Goal: Information Seeking & Learning: Find contact information

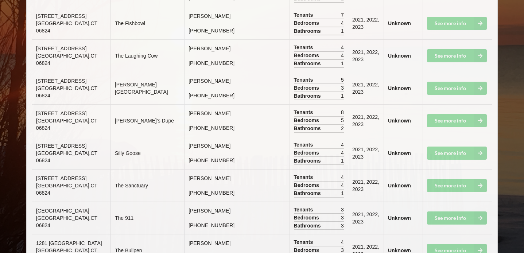
scroll to position [1107, 0]
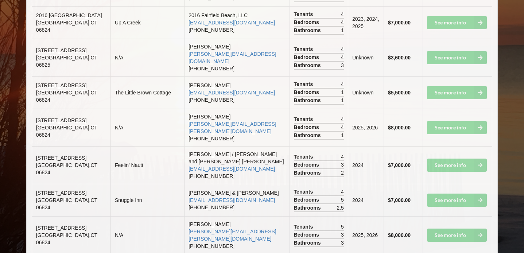
click at [139, 184] on td "Snuggle Inn" at bounding box center [147, 200] width 74 height 32
click at [389, 184] on td "$7,000.00" at bounding box center [402, 200] width 39 height 32
click at [435, 184] on td "See more info" at bounding box center [457, 200] width 70 height 32
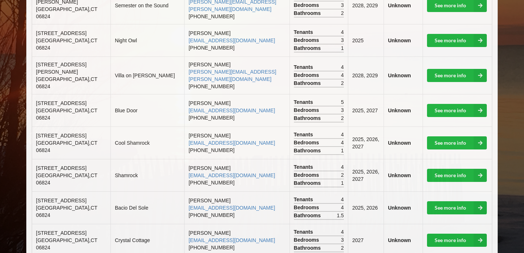
scroll to position [578, 0]
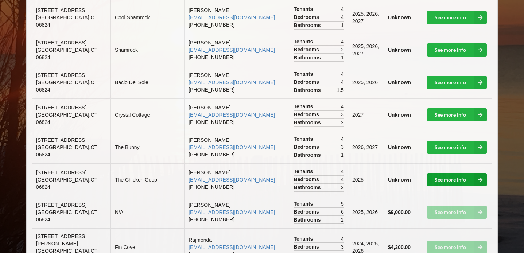
click at [435, 173] on link "See more info" at bounding box center [457, 179] width 60 height 13
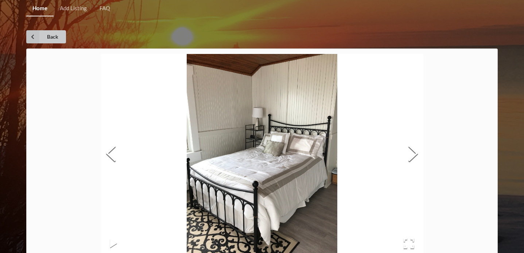
click at [29, 42] on icon at bounding box center [32, 36] width 13 height 13
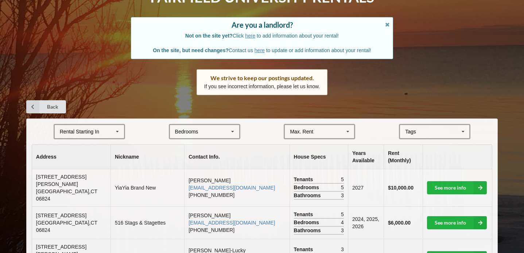
scroll to position [35, 0]
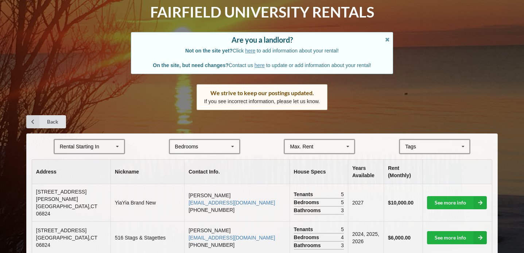
click at [318, 149] on div "Max. Rent $4,000 $5,000 $6,000 $7,000 $8,000 $9,000 $10,000 $11,000 $12,000 $13…" at bounding box center [319, 146] width 71 height 15
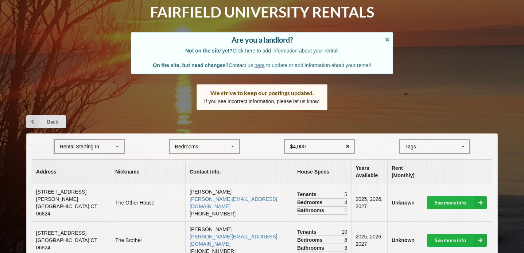
click at [366, 124] on div "Back" at bounding box center [261, 121] width 471 height 13
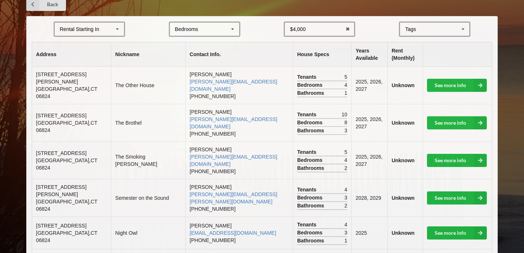
scroll to position [153, 0]
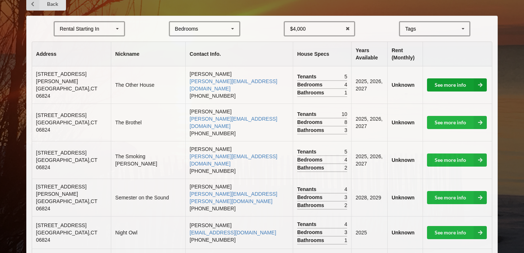
click at [449, 83] on link "See more info" at bounding box center [457, 84] width 60 height 13
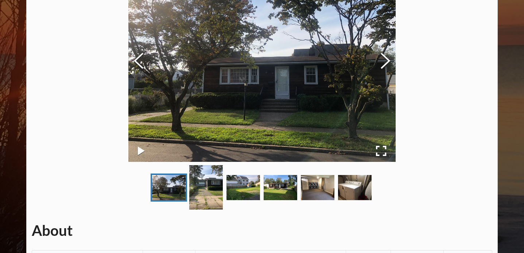
scroll to position [91, 0]
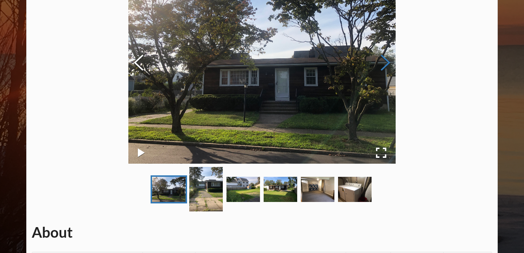
click at [385, 60] on button "Next Slide" at bounding box center [385, 64] width 20 height 66
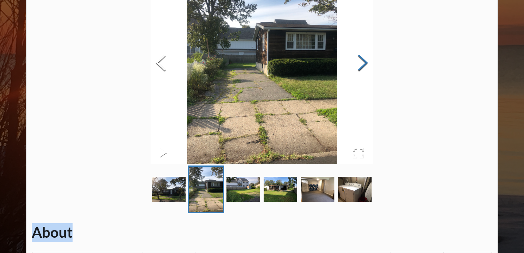
click at [360, 69] on button "Next Slide" at bounding box center [362, 64] width 20 height 66
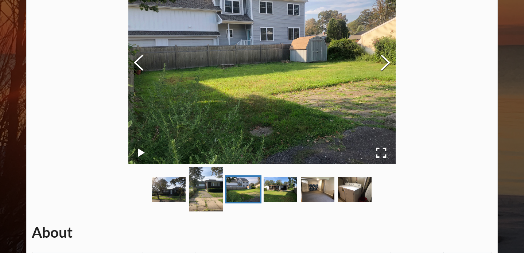
click at [360, 68] on img at bounding box center [261, 63] width 267 height 200
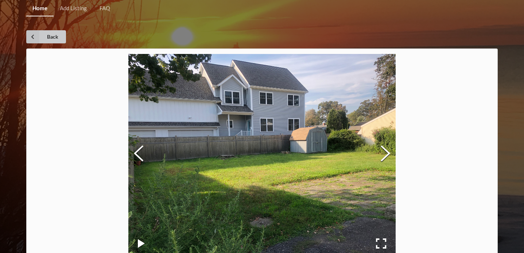
click at [55, 38] on link "Back" at bounding box center [46, 36] width 40 height 13
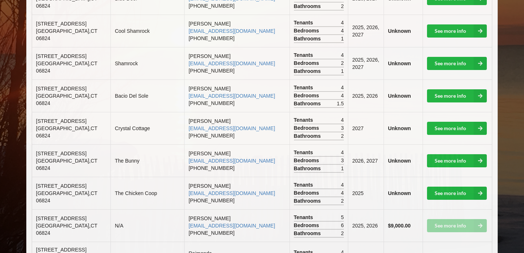
scroll to position [554, 0]
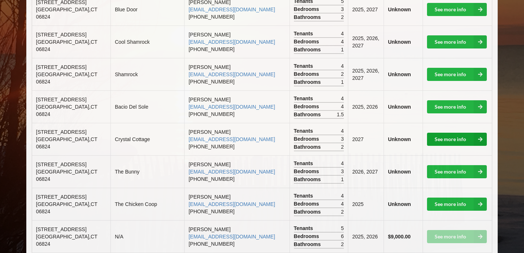
click at [460, 133] on link "See more info" at bounding box center [457, 139] width 60 height 13
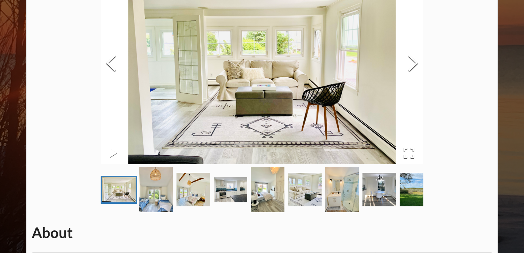
scroll to position [92, 0]
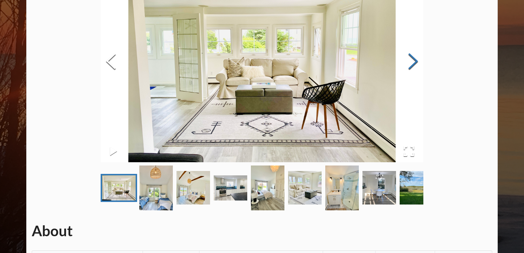
click at [411, 68] on button "Next Slide" at bounding box center [413, 62] width 20 height 66
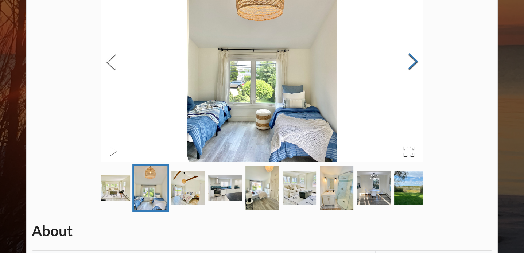
click at [411, 67] on button "Next Slide" at bounding box center [413, 62] width 20 height 66
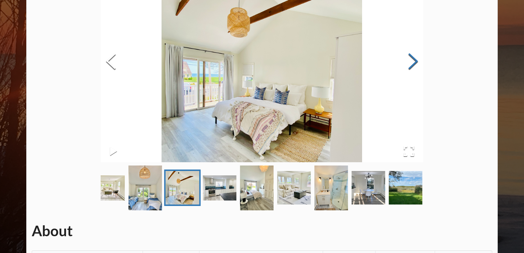
click at [411, 66] on button "Next Slide" at bounding box center [413, 62] width 20 height 66
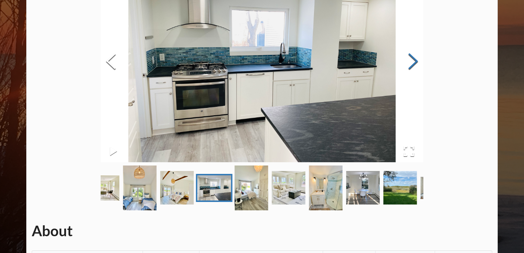
click at [412, 66] on button "Next Slide" at bounding box center [413, 62] width 20 height 66
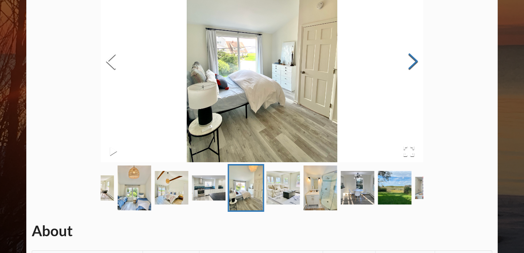
click at [412, 66] on button "Next Slide" at bounding box center [413, 62] width 20 height 66
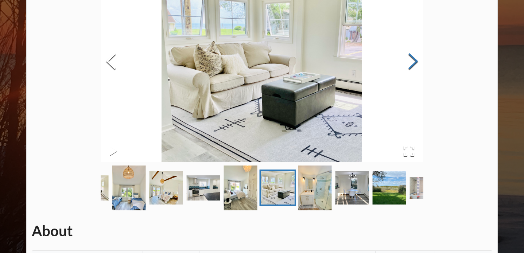
click at [412, 66] on button "Next Slide" at bounding box center [413, 62] width 20 height 66
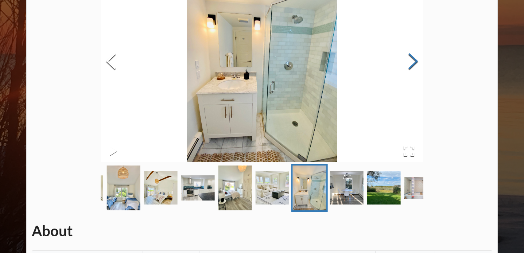
click at [412, 66] on button "Next Slide" at bounding box center [413, 62] width 20 height 66
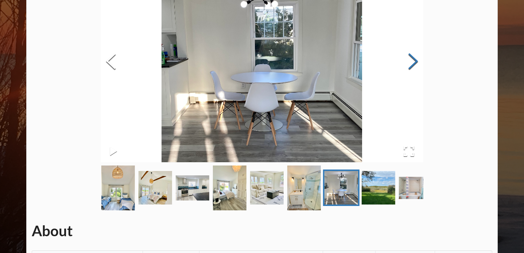
click at [412, 65] on button "Next Slide" at bounding box center [413, 62] width 20 height 66
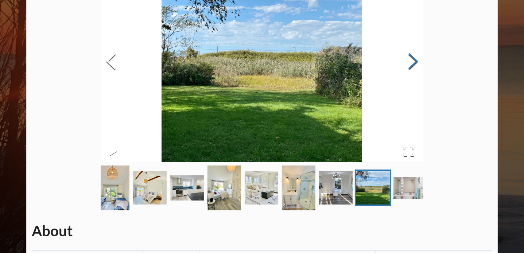
click at [413, 65] on button "Next Slide" at bounding box center [413, 62] width 20 height 66
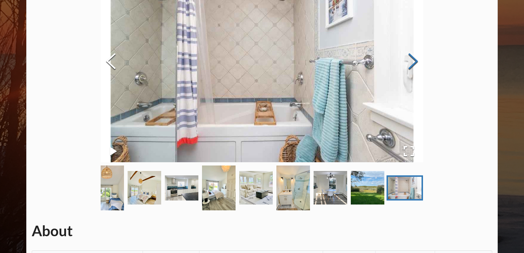
click at [413, 65] on button "Next Slide" at bounding box center [413, 62] width 20 height 66
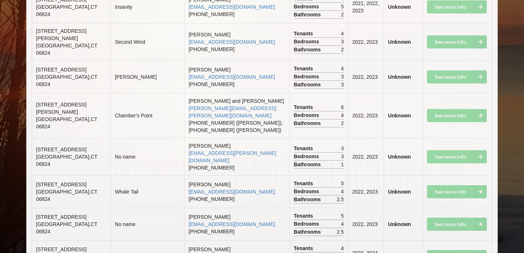
scroll to position [851, 0]
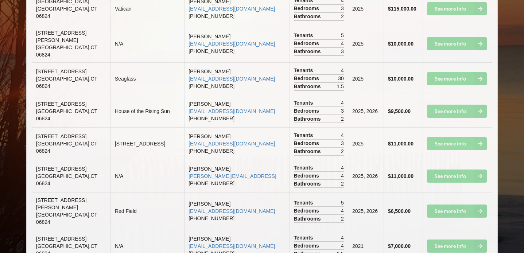
click at [240, 160] on td "[PERSON_NAME] [PERSON_NAME][EMAIL_ADDRESS] [PHONE_NUMBER]" at bounding box center [236, 176] width 105 height 32
click at [188, 173] on link "[PERSON_NAME][EMAIL_ADDRESS]" at bounding box center [231, 176] width 87 height 6
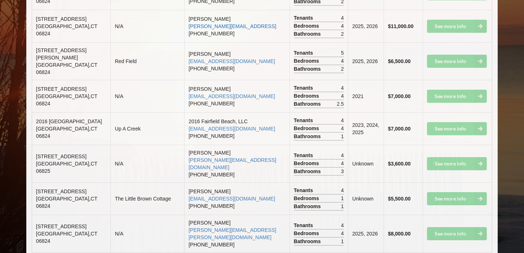
scroll to position [1003, 0]
